Goal: Download file/media

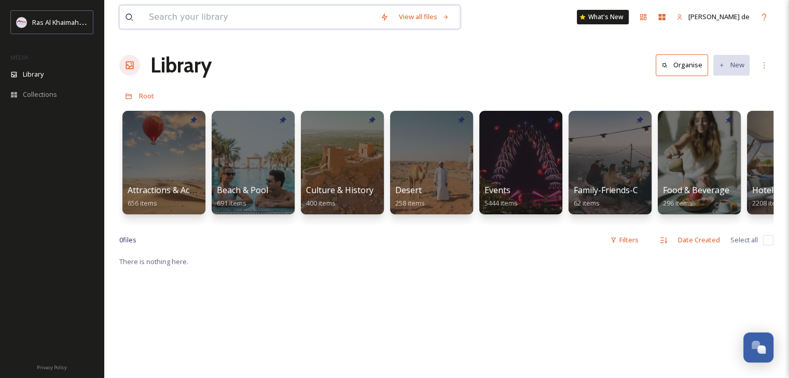
click at [203, 21] on input at bounding box center [259, 17] width 231 height 23
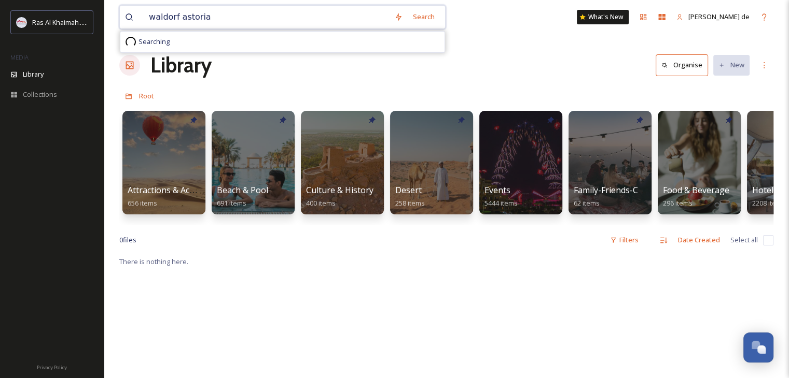
type input "waldorf astoria"
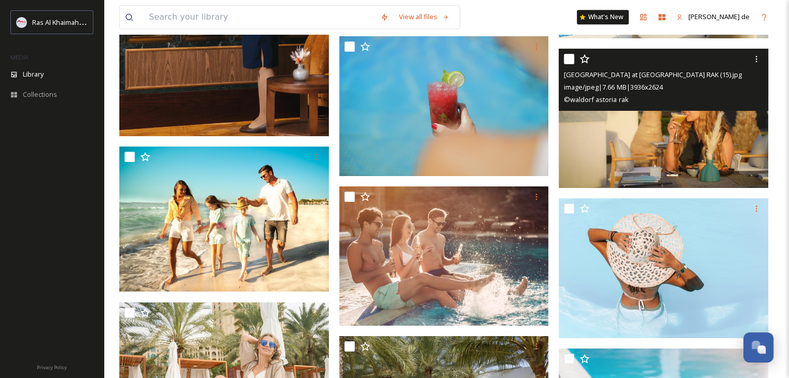
scroll to position [5315, 0]
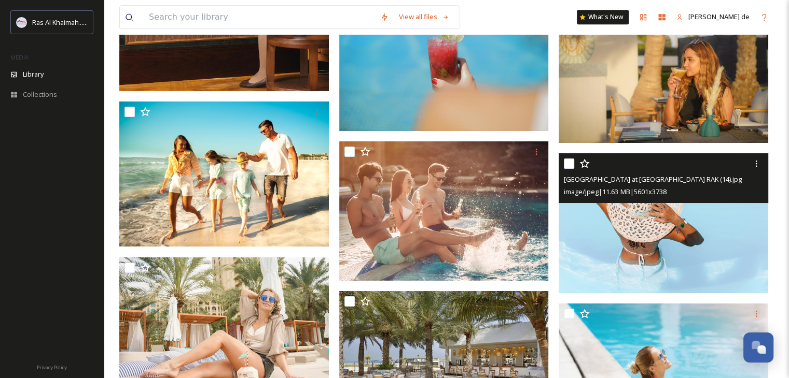
click at [651, 257] on img at bounding box center [662, 223] width 209 height 140
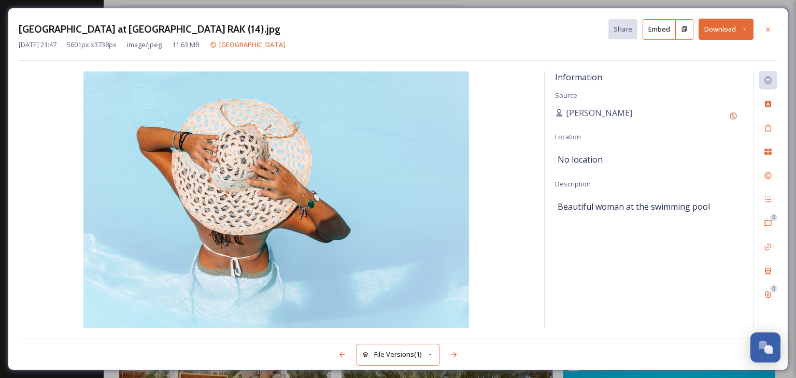
click at [724, 30] on button "Download" at bounding box center [726, 29] width 55 height 21
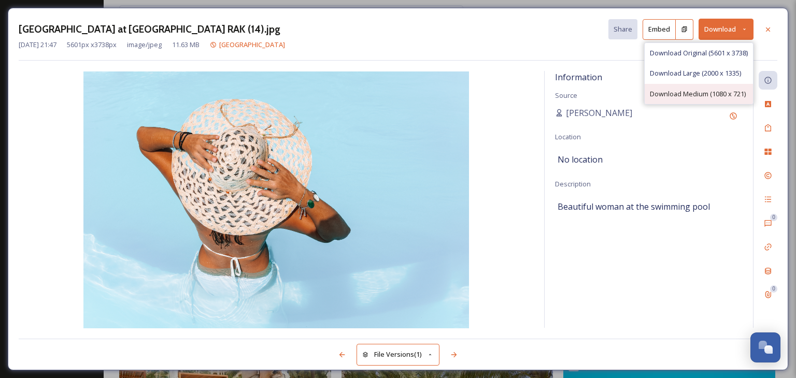
click at [676, 95] on span "Download Medium (1080 x 721)" at bounding box center [698, 94] width 96 height 10
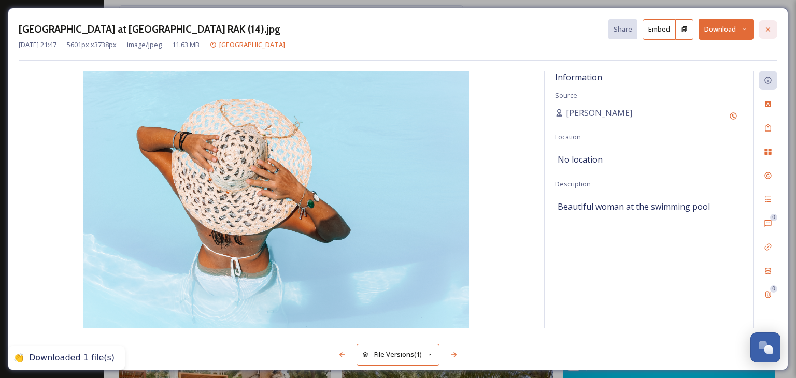
click at [771, 23] on div at bounding box center [768, 29] width 19 height 19
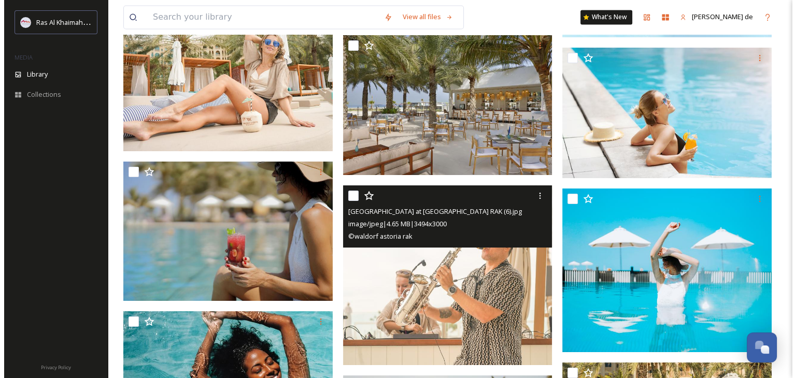
scroll to position [5568, 0]
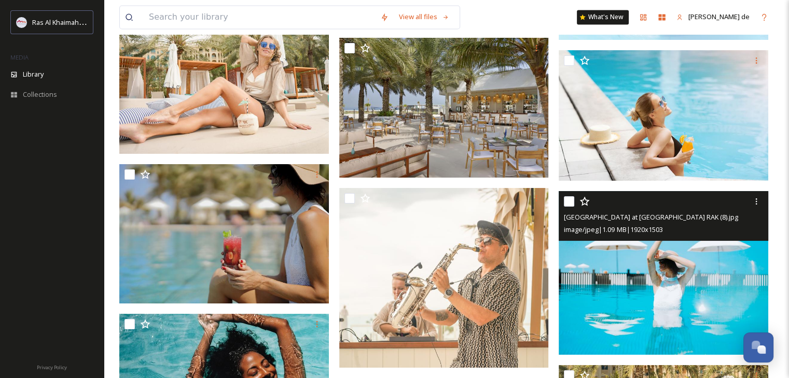
click at [611, 303] on img at bounding box center [662, 273] width 209 height 164
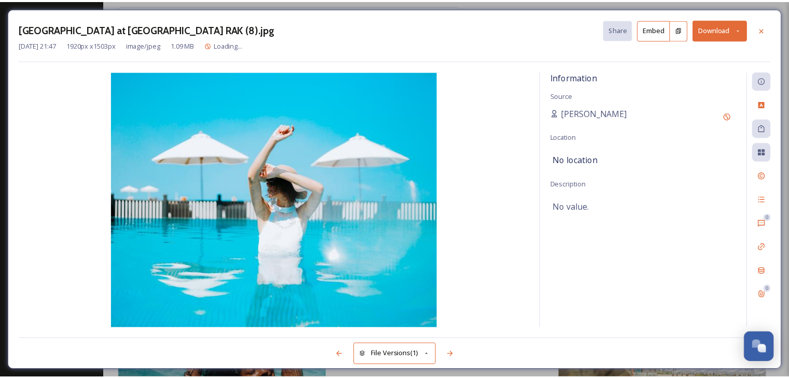
scroll to position [5628, 0]
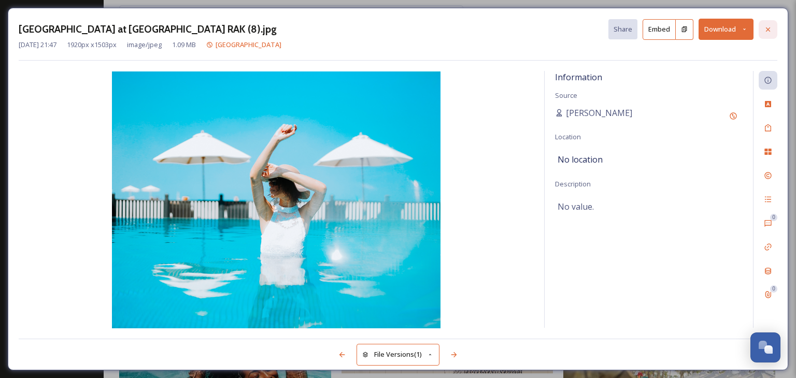
click at [765, 26] on icon at bounding box center [768, 29] width 8 height 8
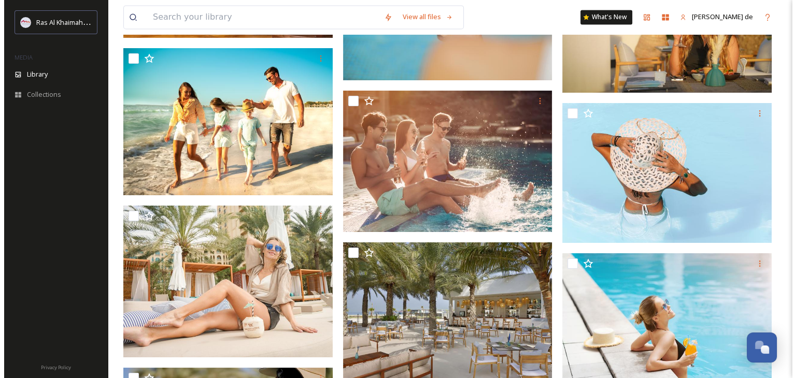
scroll to position [5369, 0]
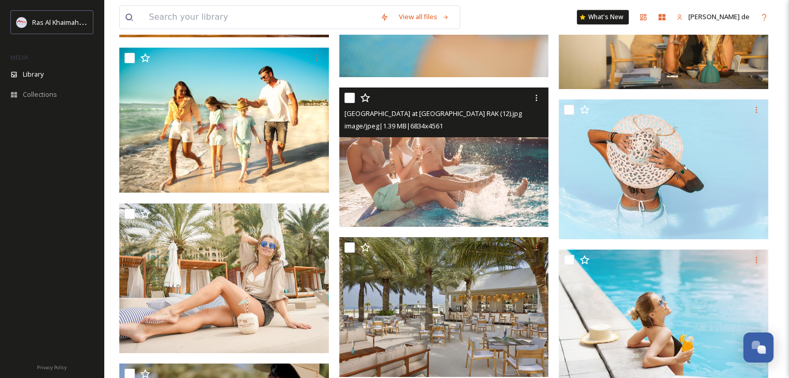
click at [505, 174] on img at bounding box center [443, 158] width 209 height 140
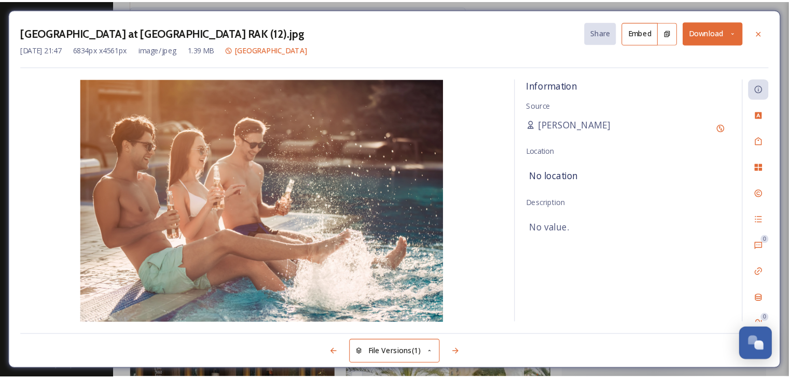
scroll to position [5368, 0]
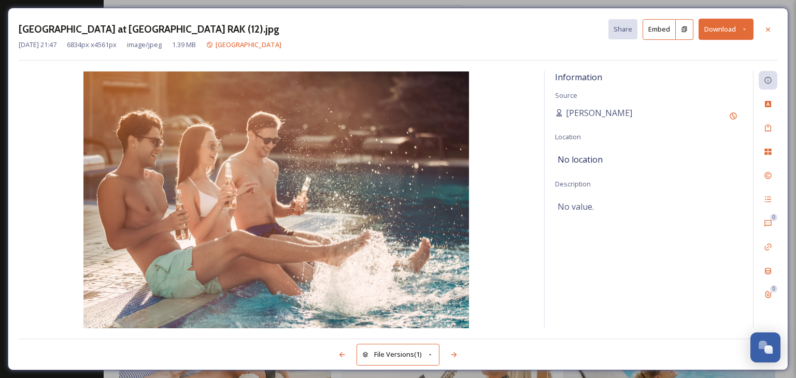
click at [731, 34] on button "Download" at bounding box center [726, 29] width 55 height 21
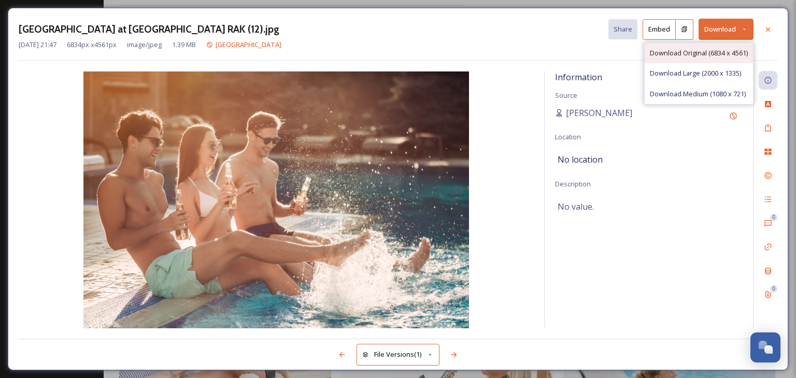
click at [709, 54] on span "Download Original (6834 x 4561)" at bounding box center [699, 53] width 98 height 10
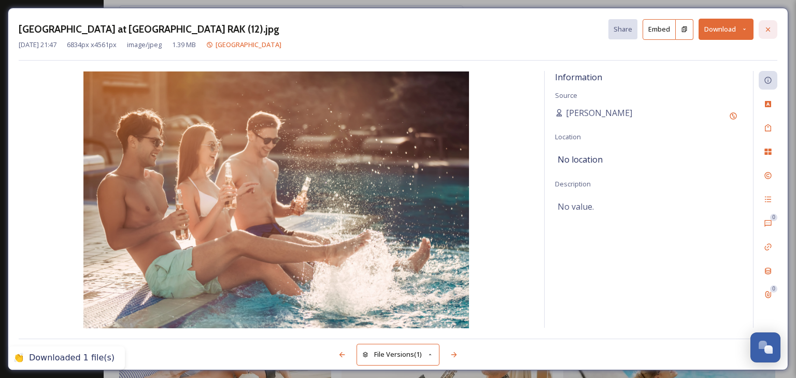
click at [775, 31] on div at bounding box center [768, 29] width 19 height 19
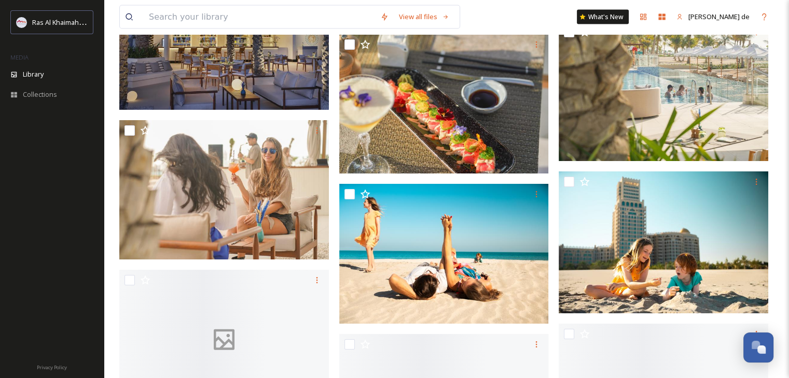
scroll to position [6083, 0]
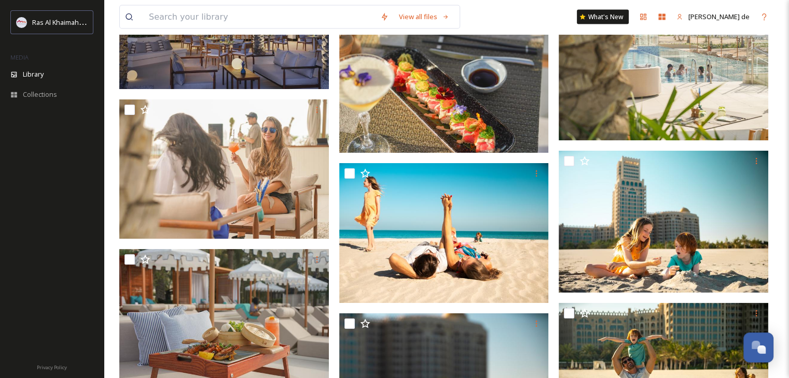
click at [12, 278] on div at bounding box center [52, 237] width 104 height 235
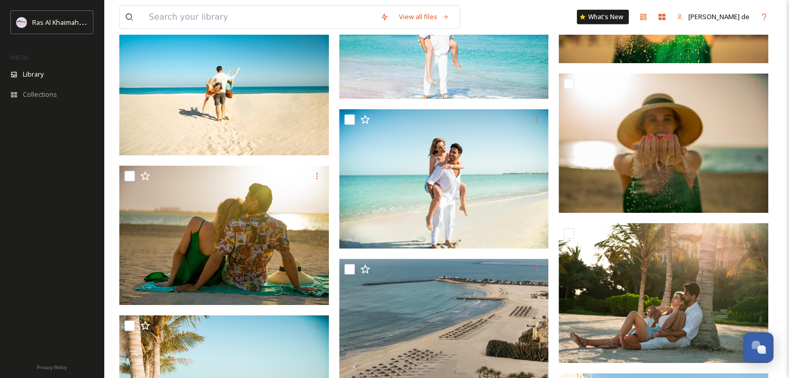
scroll to position [6809, 0]
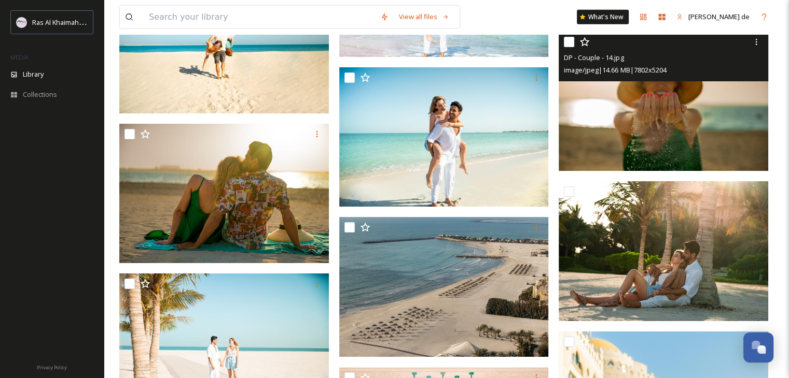
click at [686, 131] on img at bounding box center [662, 102] width 209 height 140
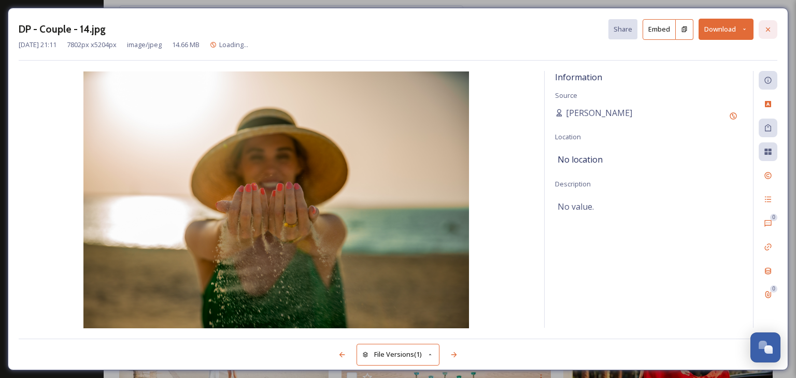
click at [772, 36] on div at bounding box center [768, 29] width 19 height 19
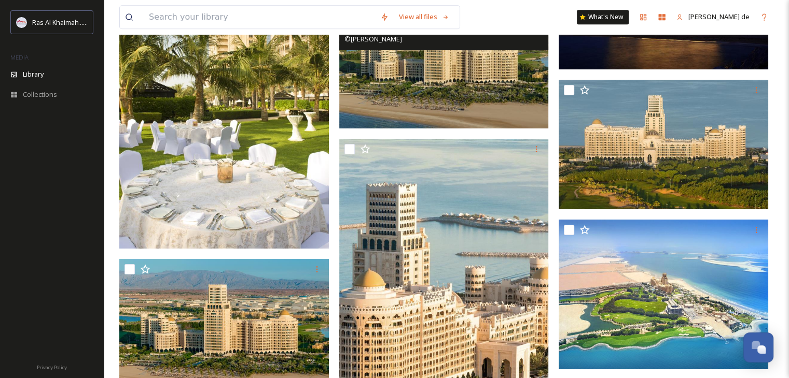
scroll to position [16037, 0]
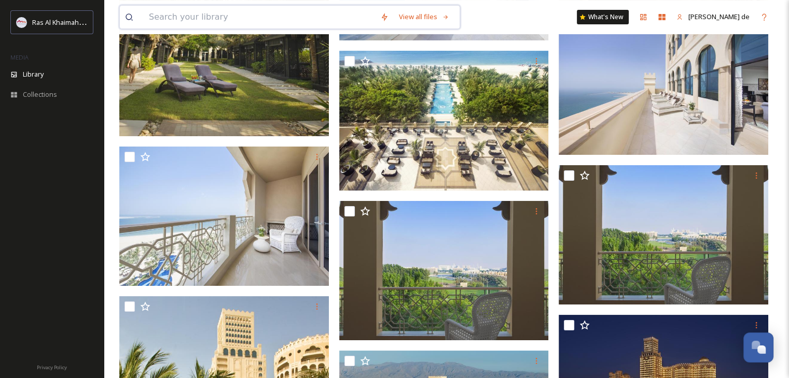
click at [212, 19] on input at bounding box center [259, 17] width 231 height 23
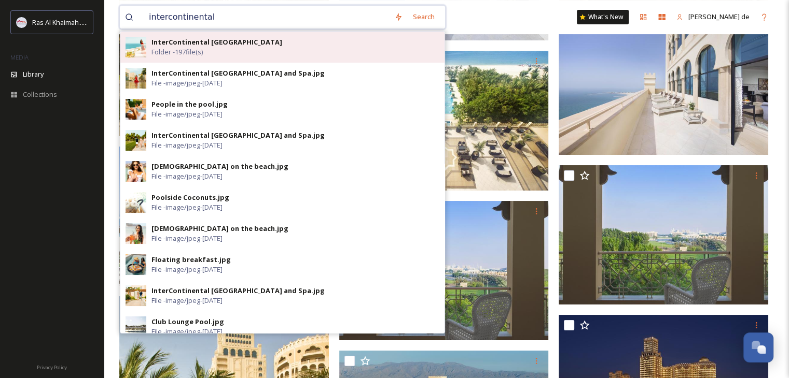
type input "intercontinental"
click at [251, 50] on div "InterContinental [GEOGRAPHIC_DATA] and Spa Folder - 197 file(s)" at bounding box center [295, 47] width 288 height 20
